Goal: Information Seeking & Learning: Learn about a topic

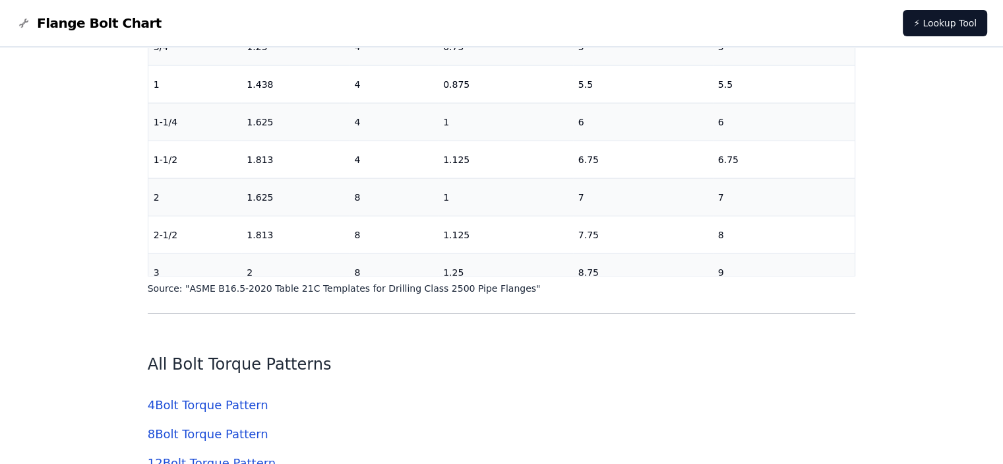
scroll to position [3231, 0]
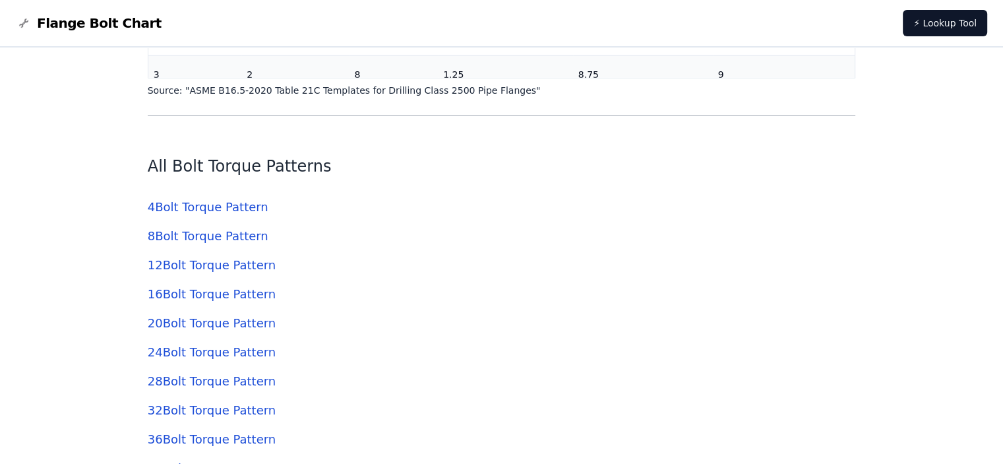
click at [218, 320] on link "20 Bolt Torque Pattern" at bounding box center [212, 323] width 128 height 14
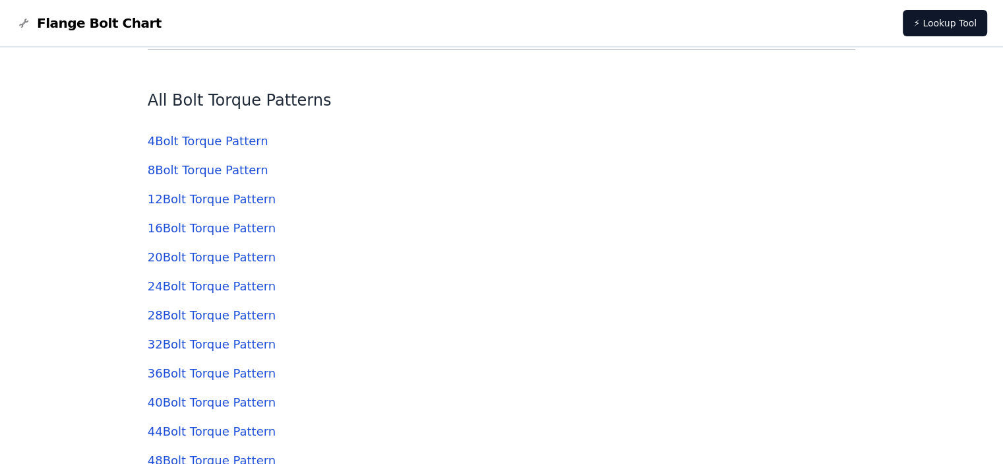
click at [208, 201] on link "12 Bolt Torque Pattern" at bounding box center [212, 199] width 128 height 14
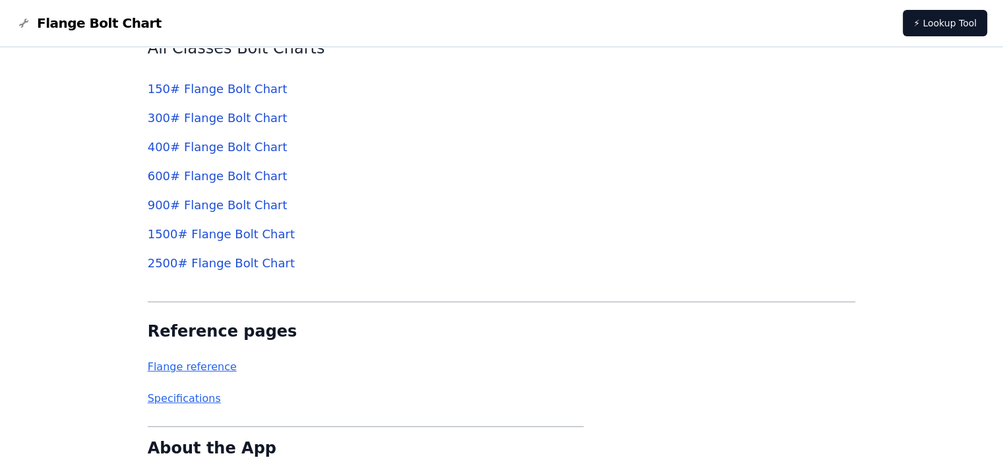
scroll to position [4023, 0]
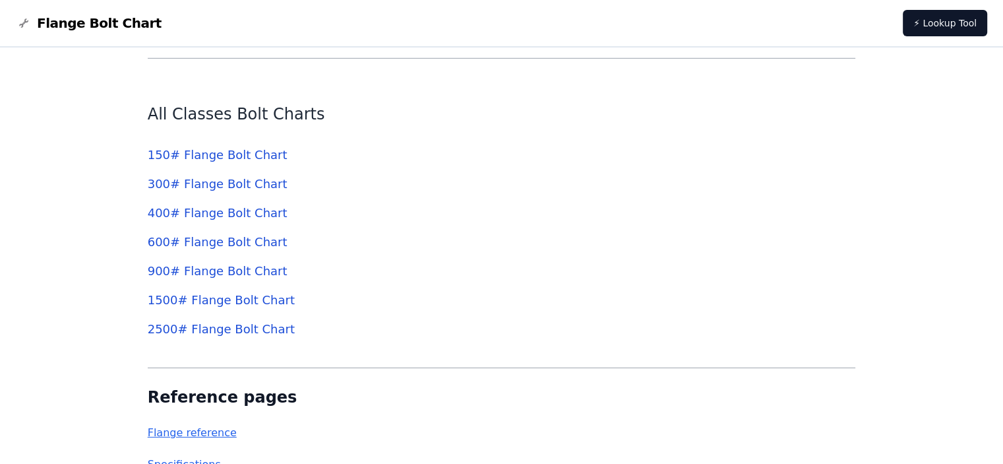
click at [224, 241] on link "600 # Flange Bolt Chart" at bounding box center [218, 242] width 140 height 14
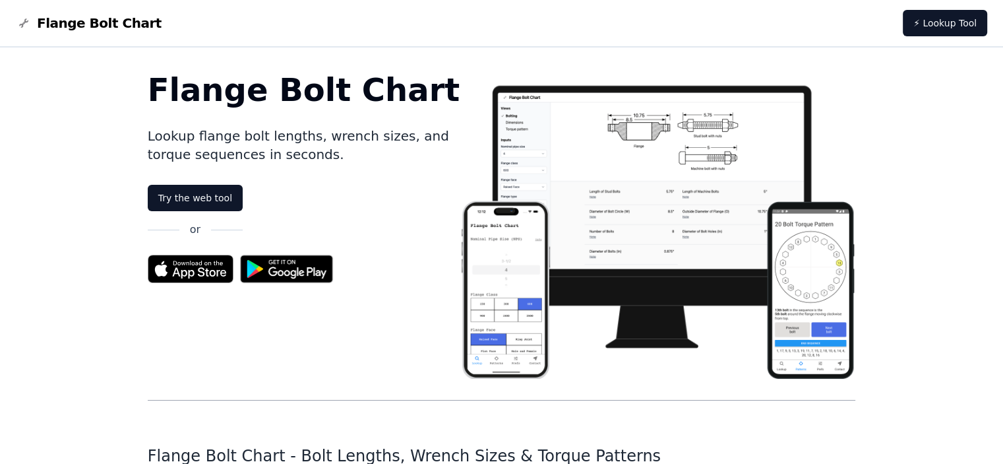
scroll to position [4023, 0]
